Goal: Task Accomplishment & Management: Use online tool/utility

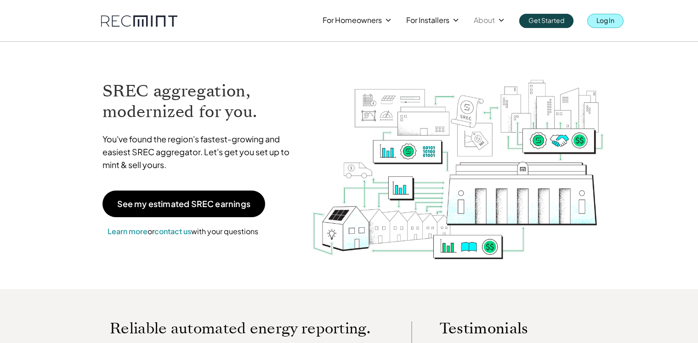
click at [602, 24] on p "Log In" at bounding box center [605, 20] width 18 height 13
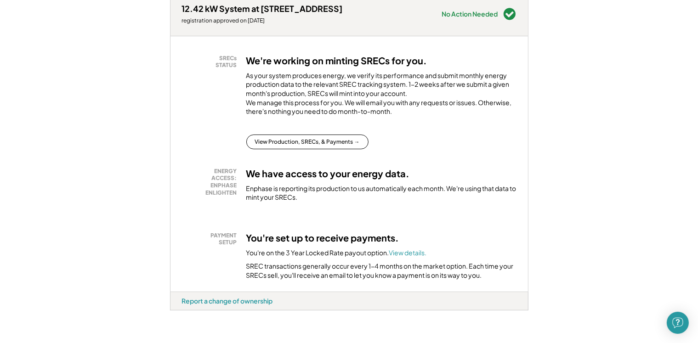
scroll to position [46, 0]
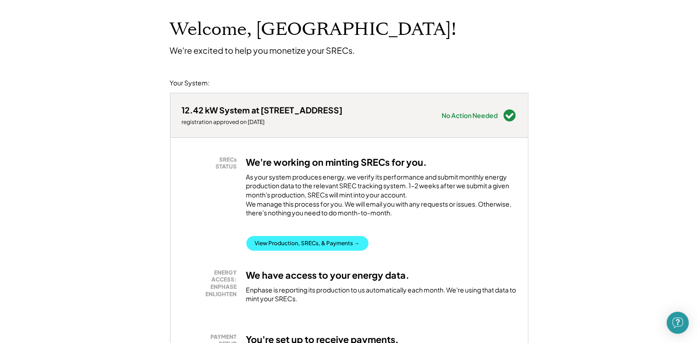
click at [315, 251] on button "View Production, SRECs, & Payments →" at bounding box center [307, 243] width 122 height 15
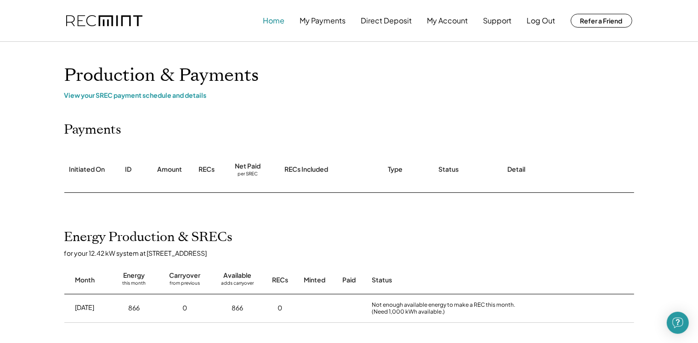
click at [270, 20] on button "Home" at bounding box center [274, 20] width 22 height 18
